Goal: Task Accomplishment & Management: Manage account settings

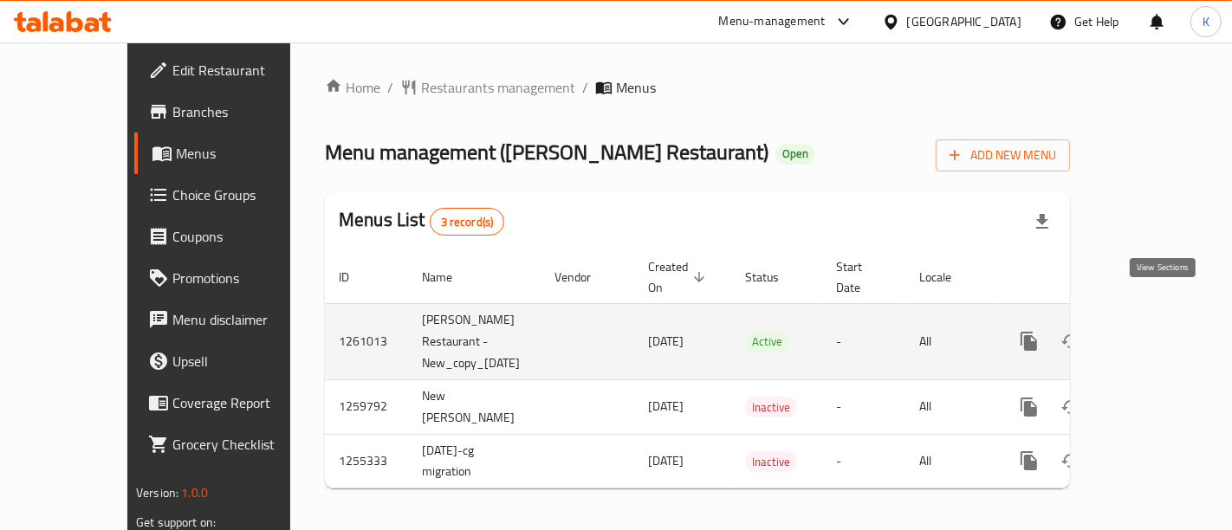
click at [1174, 320] on link "enhanced table" at bounding box center [1154, 341] width 42 height 42
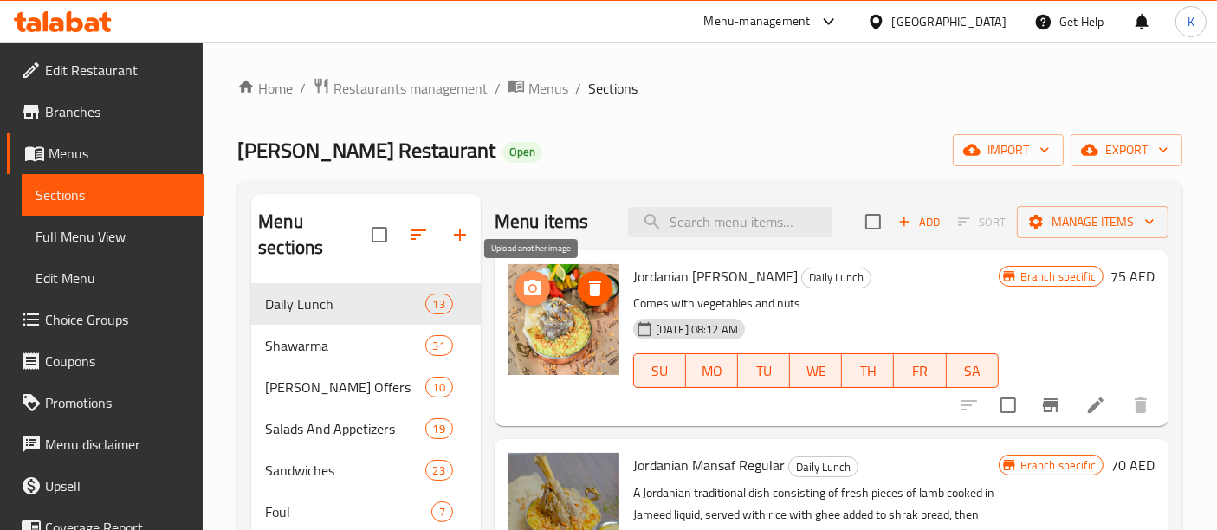
click at [534, 287] on circle "upload picture" at bounding box center [532, 288] width 5 height 5
click at [1085, 407] on icon at bounding box center [1095, 405] width 21 height 21
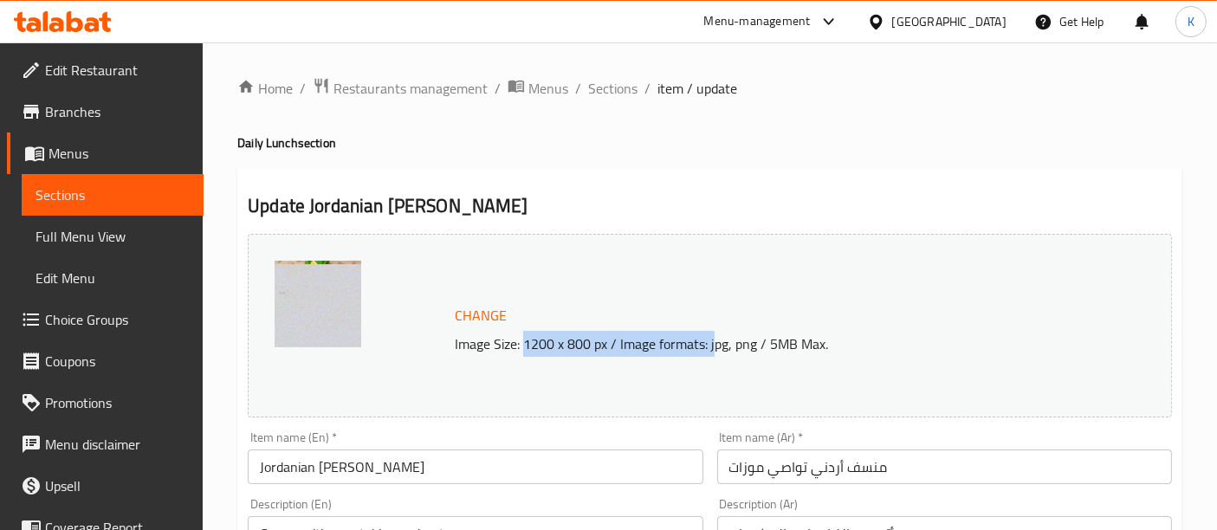
drag, startPoint x: 522, startPoint y: 347, endPoint x: 831, endPoint y: 346, distance: 309.2
click at [735, 353] on p "Image Size: 1200 x 800 px / Image formats: jpg, png / 5MB Max." at bounding box center [774, 343] width 653 height 21
click at [870, 149] on h4 "Daily Lunch section" at bounding box center [709, 142] width 945 height 17
